Goal: Task Accomplishment & Management: Manage account settings

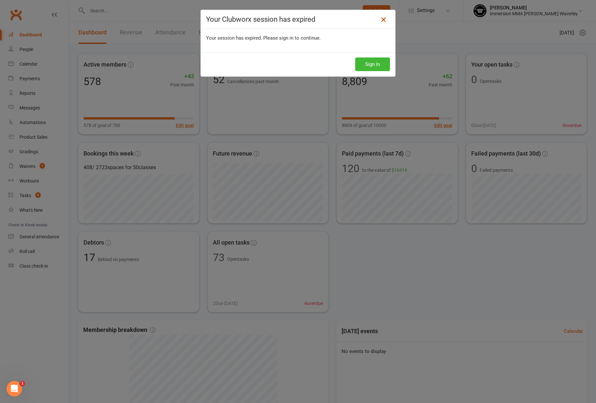
click at [378, 20] on link at bounding box center [383, 19] width 10 height 10
click at [383, 18] on icon at bounding box center [383, 20] width 8 height 8
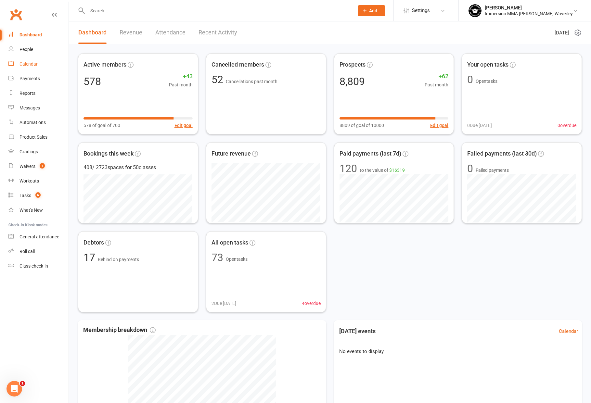
click at [33, 70] on link "Calendar" at bounding box center [38, 64] width 60 height 15
click at [34, 64] on div "Calendar" at bounding box center [28, 63] width 18 height 5
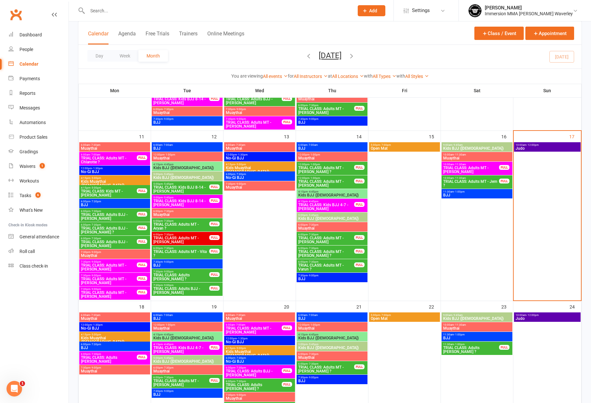
scroll to position [162, 0]
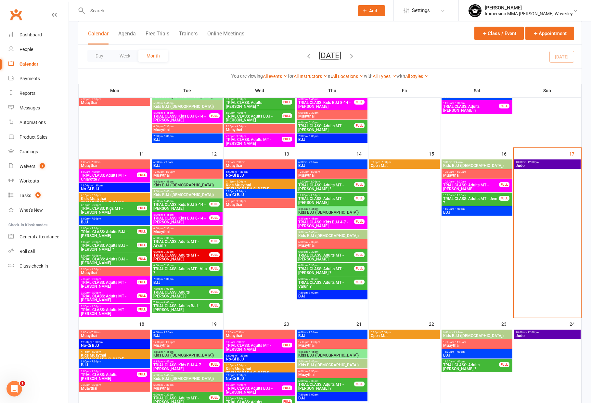
click at [567, 164] on span "Judo" at bounding box center [547, 166] width 64 height 4
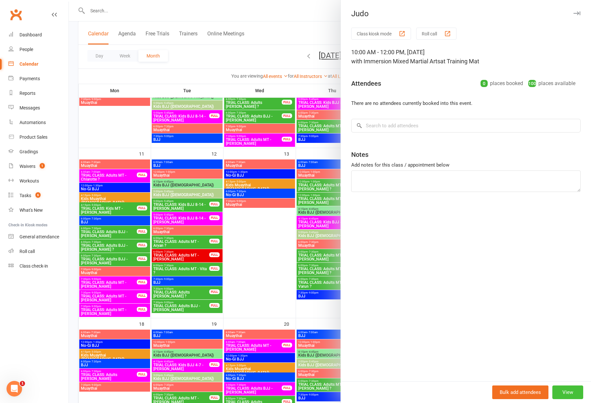
click at [562, 392] on button "View" at bounding box center [567, 393] width 31 height 14
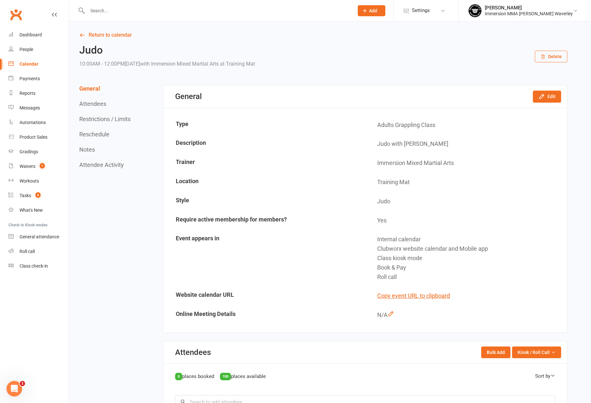
click at [543, 57] on icon "button" at bounding box center [543, 57] width 4 height 4
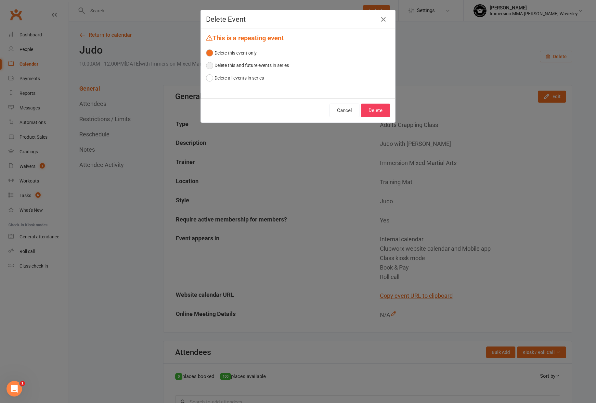
click at [274, 64] on button "Delete this and future events in series" at bounding box center [247, 65] width 83 height 12
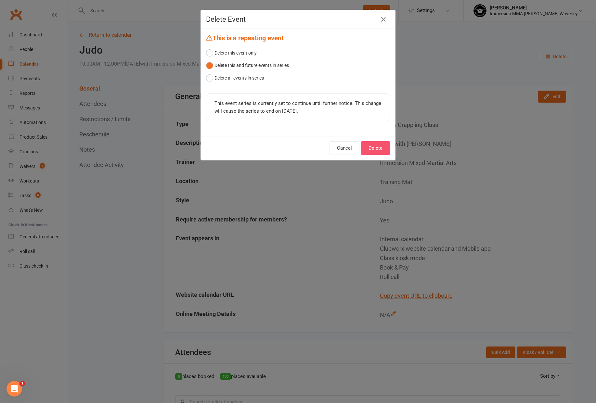
click at [378, 152] on button "Delete" at bounding box center [375, 148] width 29 height 14
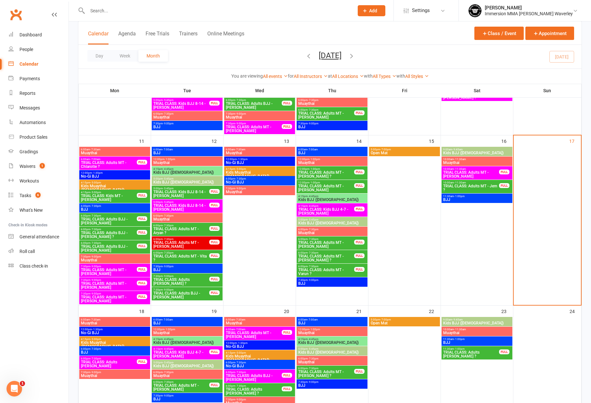
scroll to position [162, 0]
